Goal: Task Accomplishment & Management: Complete application form

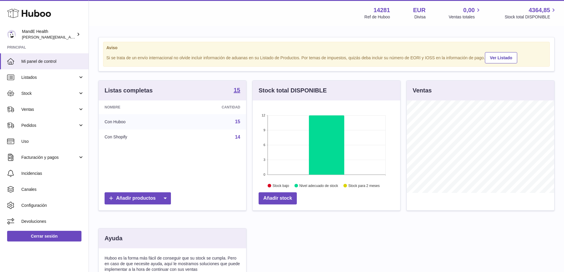
scroll to position [92, 147]
click at [37, 124] on span "Pedidos" at bounding box center [49, 126] width 57 height 6
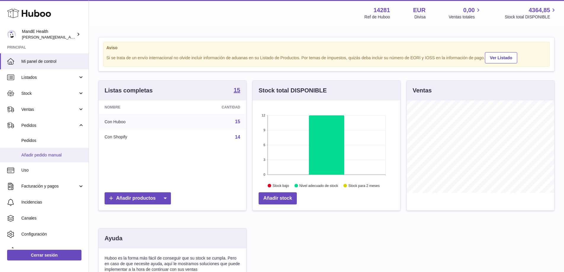
click at [33, 154] on span "Añadir pedido manual" at bounding box center [52, 155] width 63 height 6
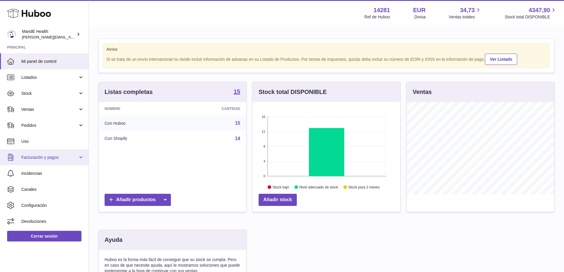
scroll to position [92, 147]
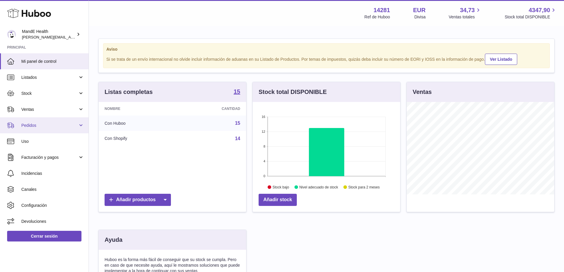
click at [37, 127] on span "Pedidos" at bounding box center [49, 126] width 57 height 6
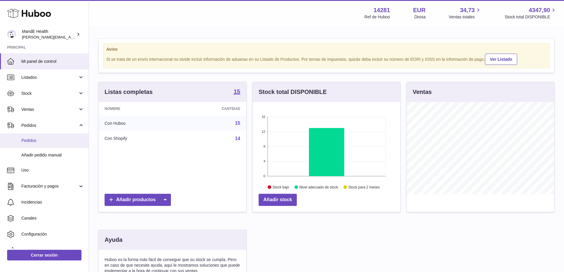
click at [36, 143] on link "Pedidos" at bounding box center [44, 140] width 89 height 15
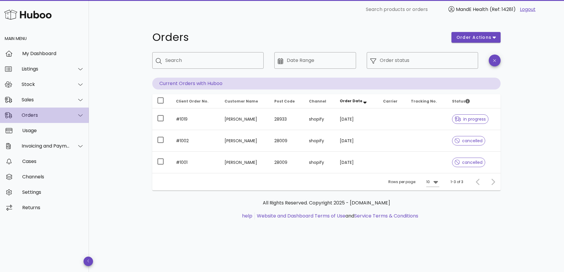
click at [37, 118] on div "Orders" at bounding box center [44, 114] width 89 height 15
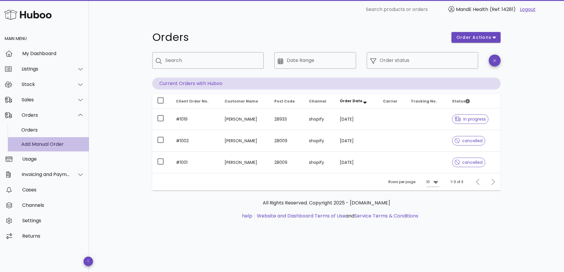
click at [36, 141] on div "Add Manual Order" at bounding box center [52, 144] width 63 height 6
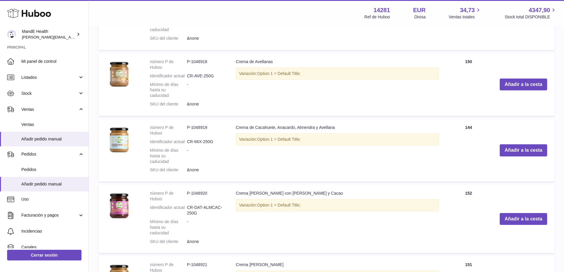
scroll to position [536, 0]
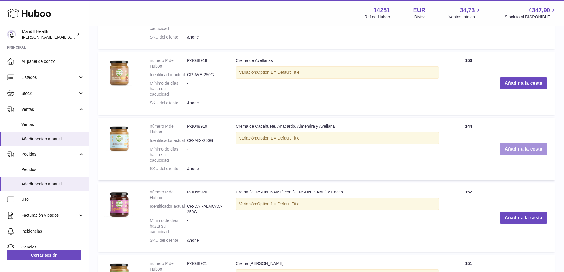
click at [526, 143] on button "Añadir a la cesta" at bounding box center [522, 149] width 47 height 12
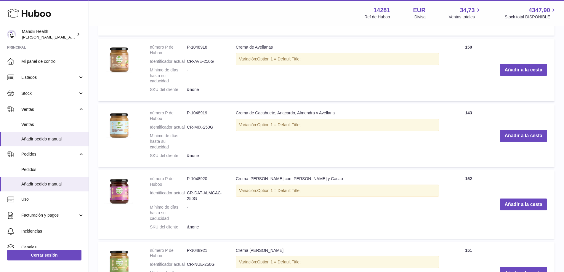
scroll to position [600, 0]
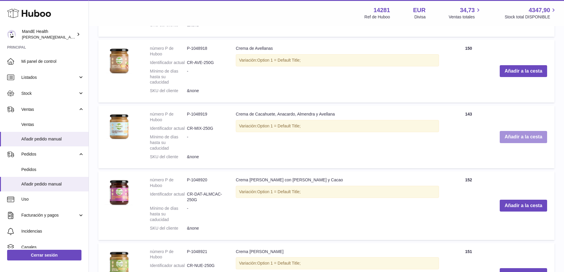
click at [525, 131] on button "Añadir a la cesta" at bounding box center [522, 137] width 47 height 12
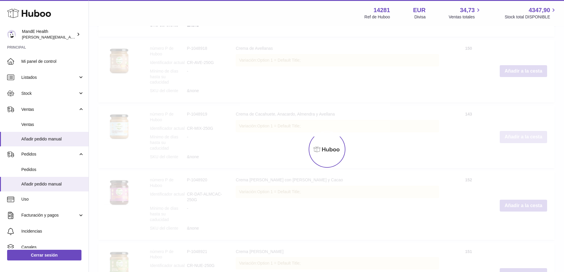
type input "*"
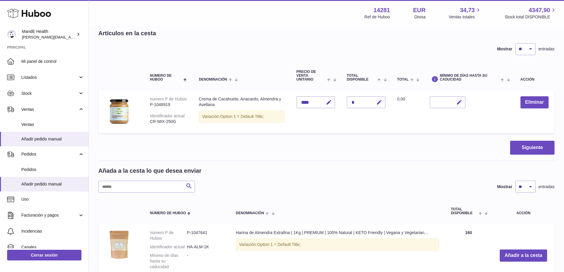
scroll to position [0, 0]
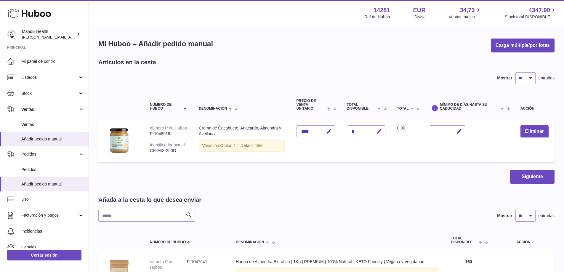
click at [383, 131] on button "button" at bounding box center [378, 131] width 14 height 12
type input "*"
click at [378, 131] on icon "submit" at bounding box center [379, 131] width 5 height 5
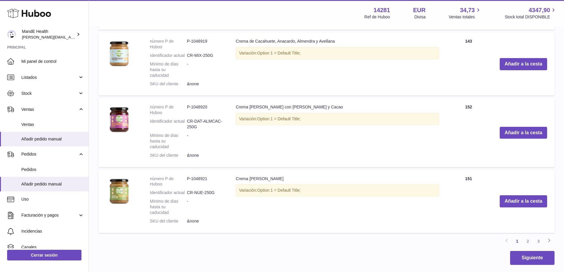
scroll to position [673, 0]
click at [525, 235] on link "2" at bounding box center [527, 240] width 11 height 11
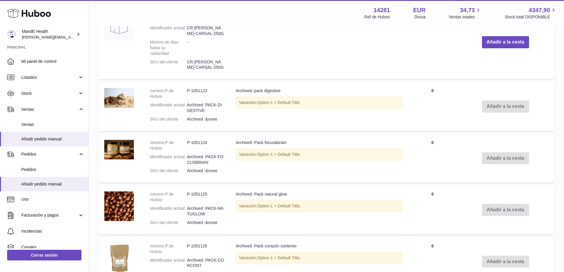
scroll to position [655, 0]
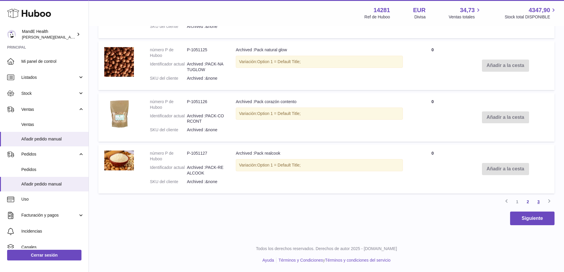
click at [539, 202] on link "3" at bounding box center [538, 201] width 11 height 11
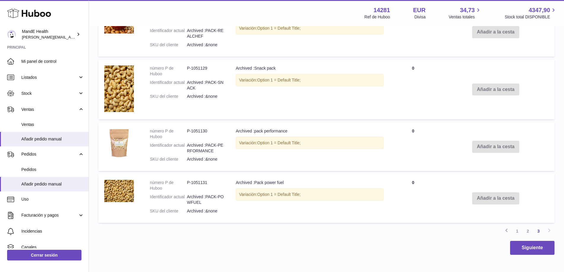
scroll to position [244, 0]
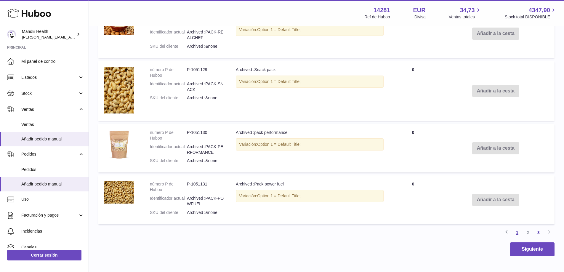
click at [518, 234] on link "1" at bounding box center [517, 232] width 11 height 11
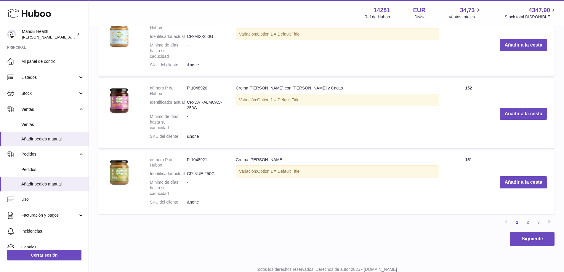
scroll to position [701, 0]
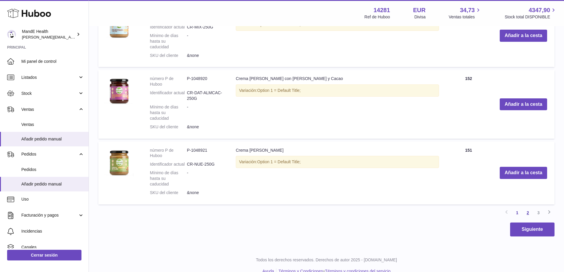
click at [528, 207] on link "2" at bounding box center [527, 212] width 11 height 11
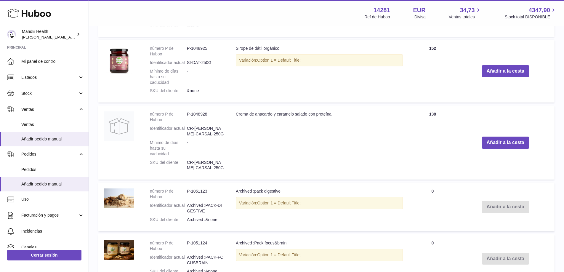
scroll to position [459, 0]
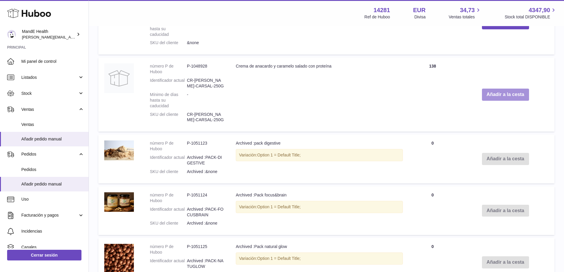
click at [485, 95] on button "Añadir a la cesta" at bounding box center [505, 95] width 47 height 12
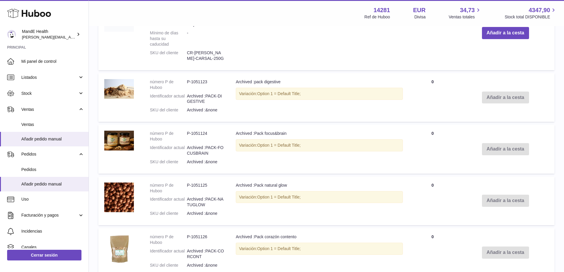
scroll to position [704, 0]
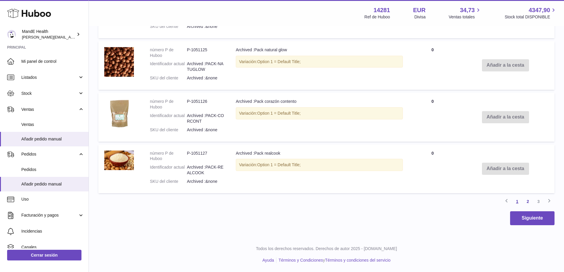
click at [518, 202] on link "1" at bounding box center [517, 201] width 11 height 11
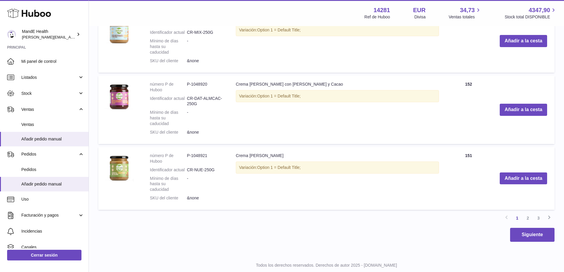
scroll to position [745, 0]
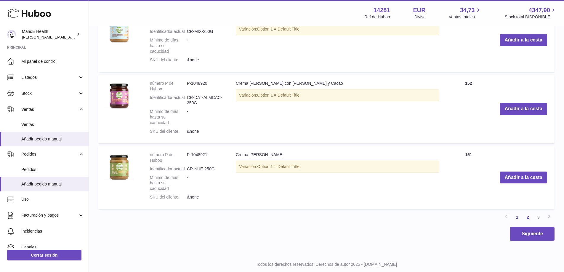
click at [528, 212] on link "2" at bounding box center [527, 217] width 11 height 11
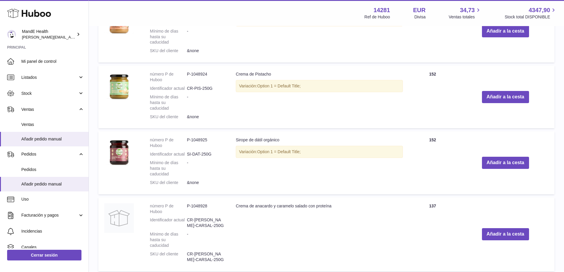
scroll to position [367, 0]
click at [517, 97] on button "Añadir a la cesta" at bounding box center [505, 97] width 47 height 12
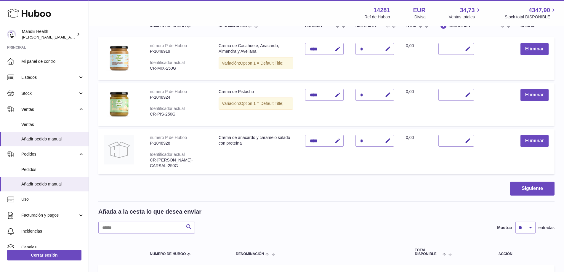
scroll to position [80, 0]
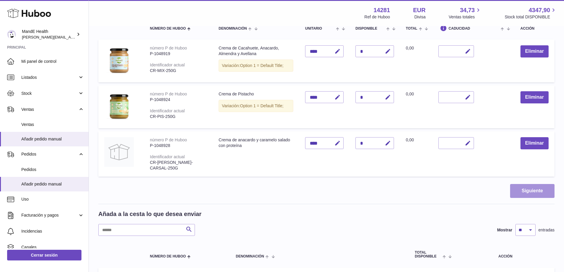
click at [515, 193] on button "Siguiente" at bounding box center [532, 191] width 44 height 14
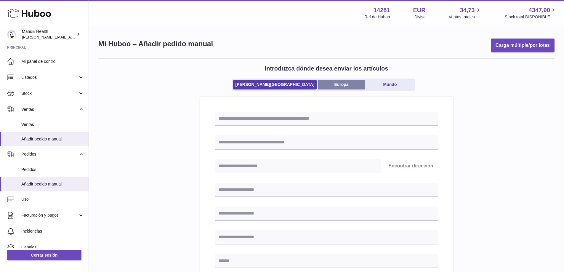
click at [320, 83] on link "Europa" at bounding box center [341, 85] width 47 height 10
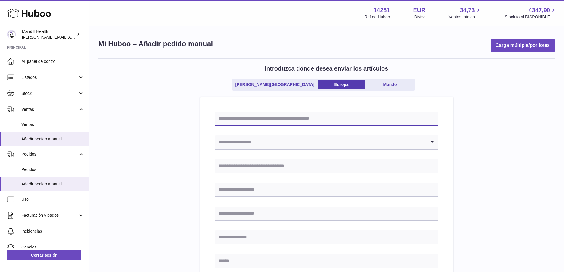
click at [270, 120] on input "text" at bounding box center [326, 119] width 223 height 14
type input "*"
type input "*****"
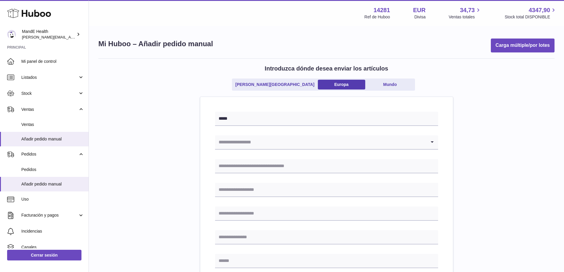
click at [251, 143] on input "Search for option" at bounding box center [320, 142] width 211 height 14
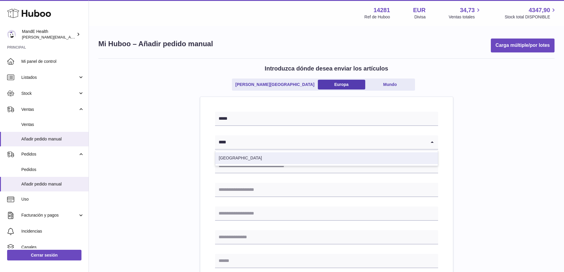
click at [234, 156] on li "España" at bounding box center [326, 158] width 222 height 12
type input "****"
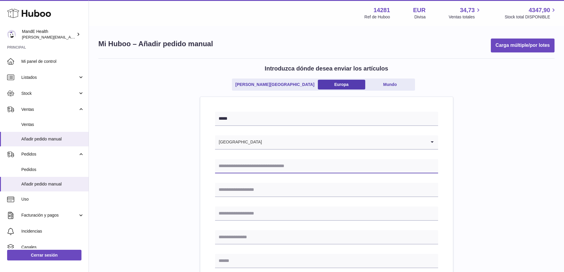
click at [236, 169] on input "text" at bounding box center [326, 166] width 223 height 14
type input "**********"
click at [234, 188] on input "text" at bounding box center [326, 190] width 223 height 14
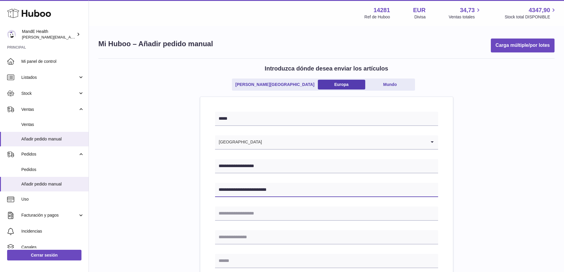
type input "**********"
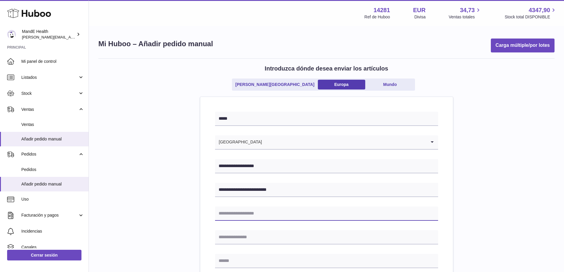
click at [229, 214] on input "text" at bounding box center [326, 213] width 223 height 14
type input "****"
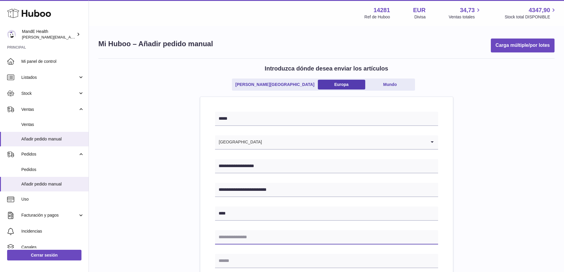
click at [237, 236] on input "text" at bounding box center [326, 237] width 223 height 14
type input "*"
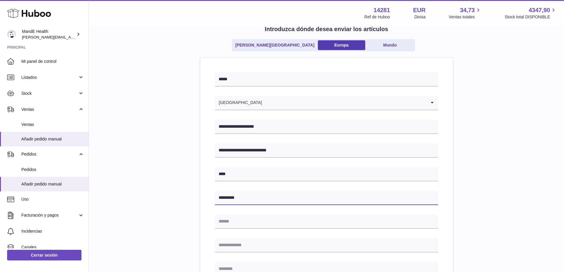
scroll to position [43, 0]
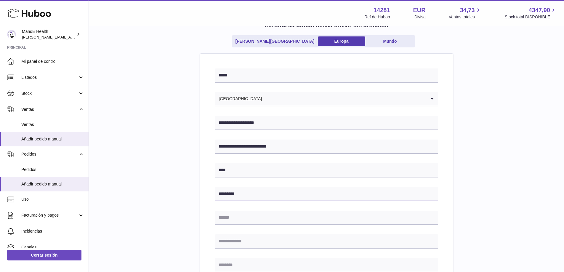
type input "*********"
click at [229, 220] on input "text" at bounding box center [326, 218] width 223 height 14
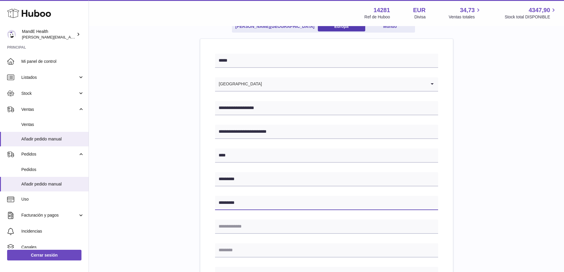
scroll to position [60, 0]
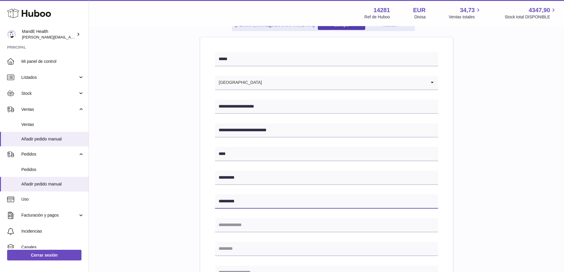
type input "*********"
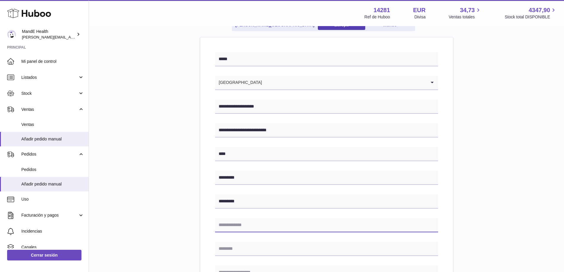
click at [229, 224] on input "text" at bounding box center [326, 225] width 223 height 14
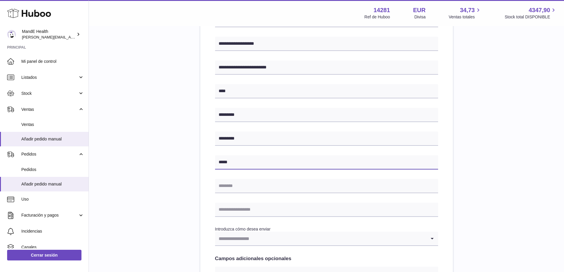
scroll to position [123, 0]
type input "*****"
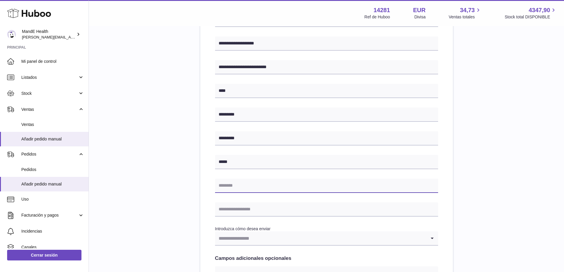
click at [227, 188] on input "text" at bounding box center [326, 186] width 223 height 14
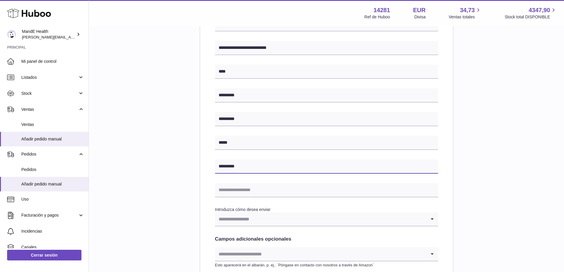
scroll to position [143, 0]
type input "*********"
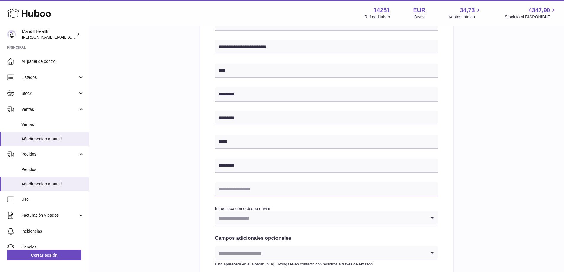
click at [228, 188] on input "text" at bounding box center [326, 189] width 223 height 14
type input "**********"
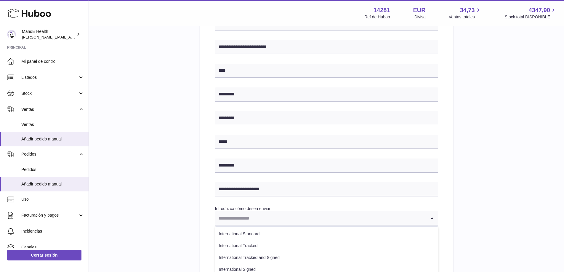
click at [256, 217] on input "Search for option" at bounding box center [320, 218] width 211 height 14
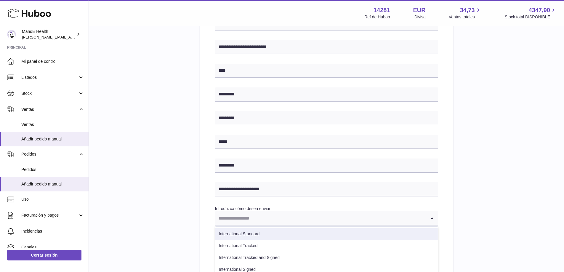
click at [255, 232] on li "International Standard" at bounding box center [326, 234] width 222 height 12
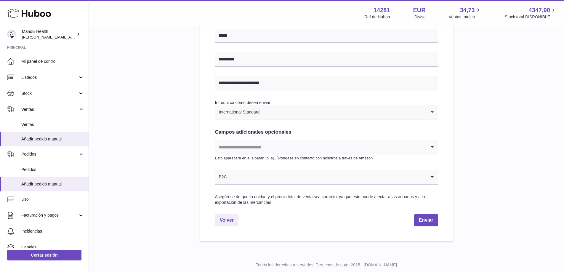
scroll to position [265, 0]
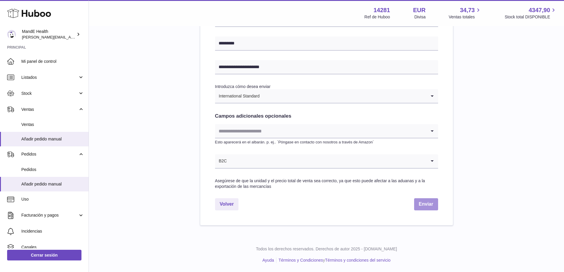
click at [427, 203] on button "Enviar" at bounding box center [426, 204] width 24 height 12
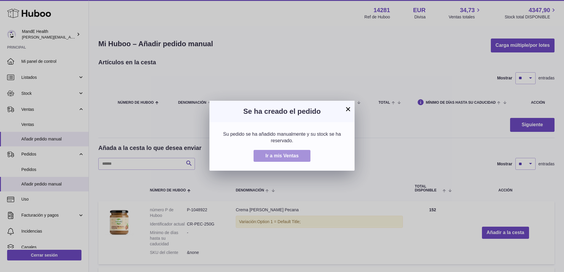
click at [281, 158] on button "Ir a mis Ventas" at bounding box center [281, 156] width 57 height 12
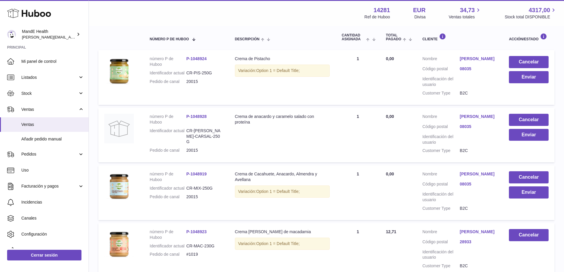
scroll to position [81, 0]
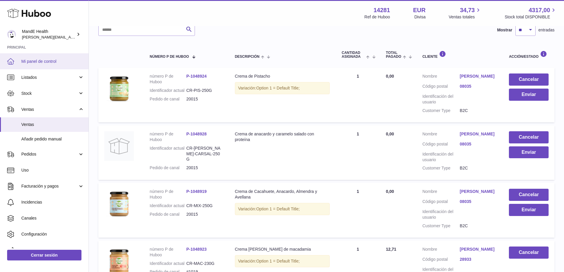
click at [61, 62] on span "Mi panel de control" at bounding box center [52, 62] width 63 height 6
